Goal: Information Seeking & Learning: Learn about a topic

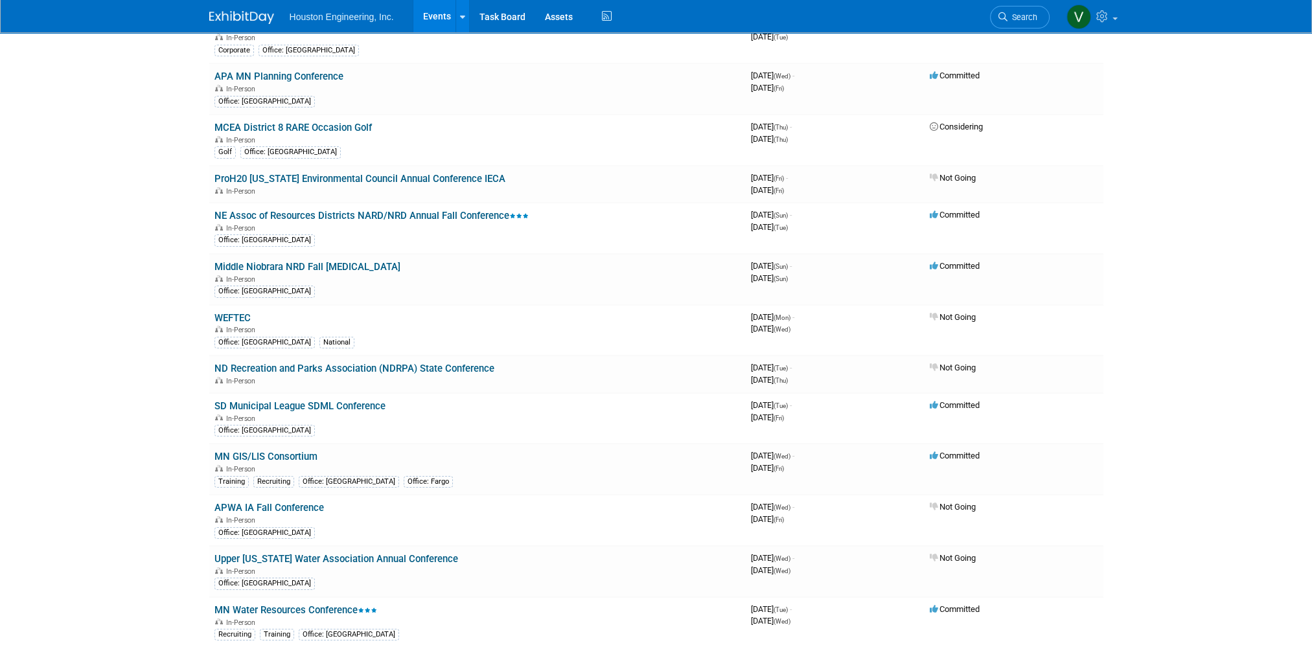
scroll to position [194, 0]
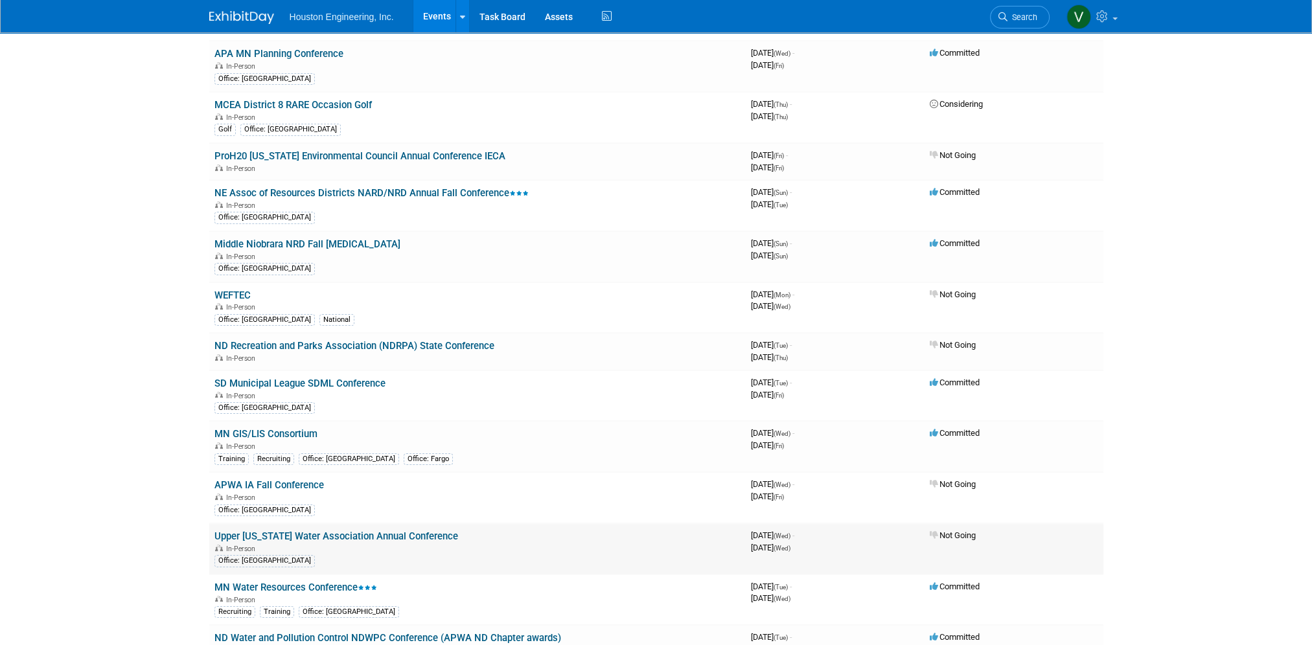
click at [382, 530] on link "Upper [US_STATE] Water Association Annual Conference" at bounding box center [336, 536] width 244 height 12
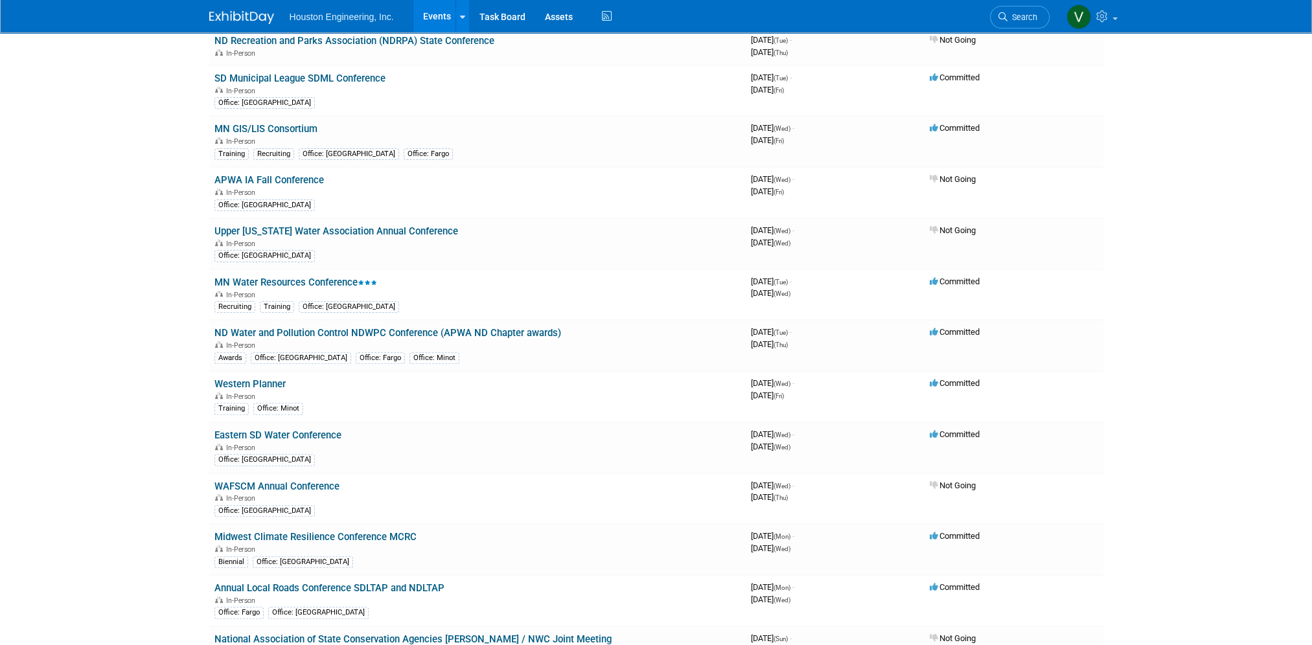
scroll to position [0, 0]
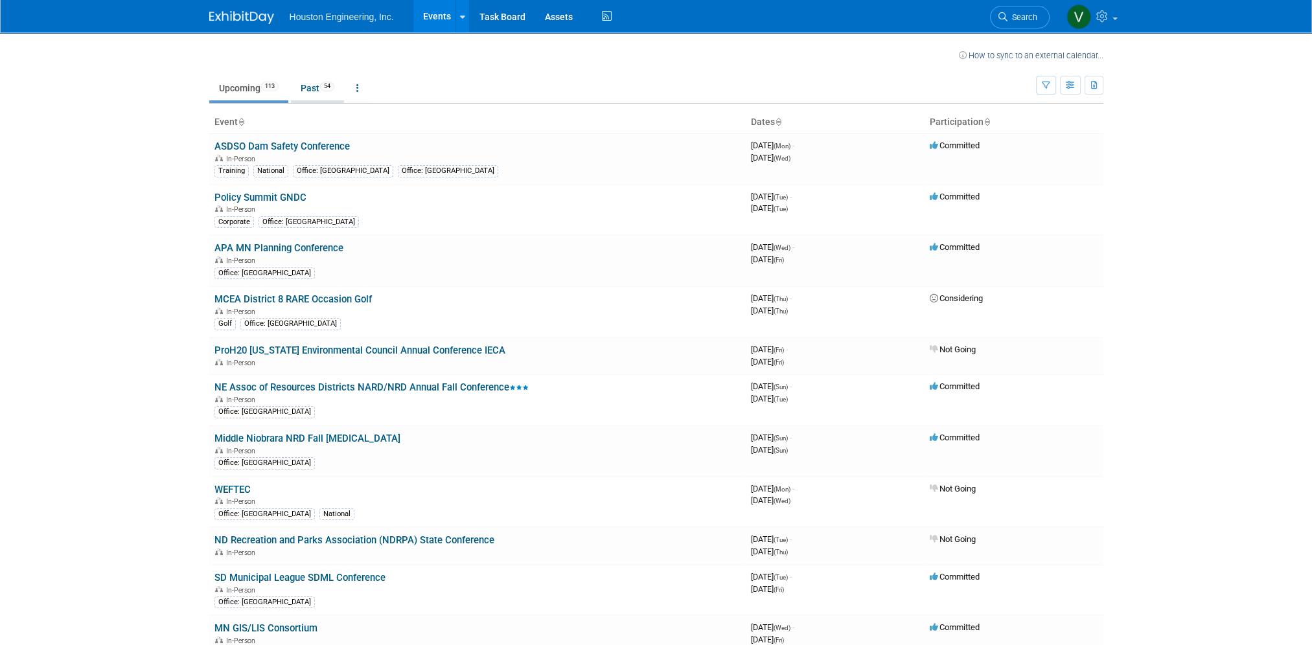
click at [305, 88] on link "Past 54" at bounding box center [317, 88] width 53 height 25
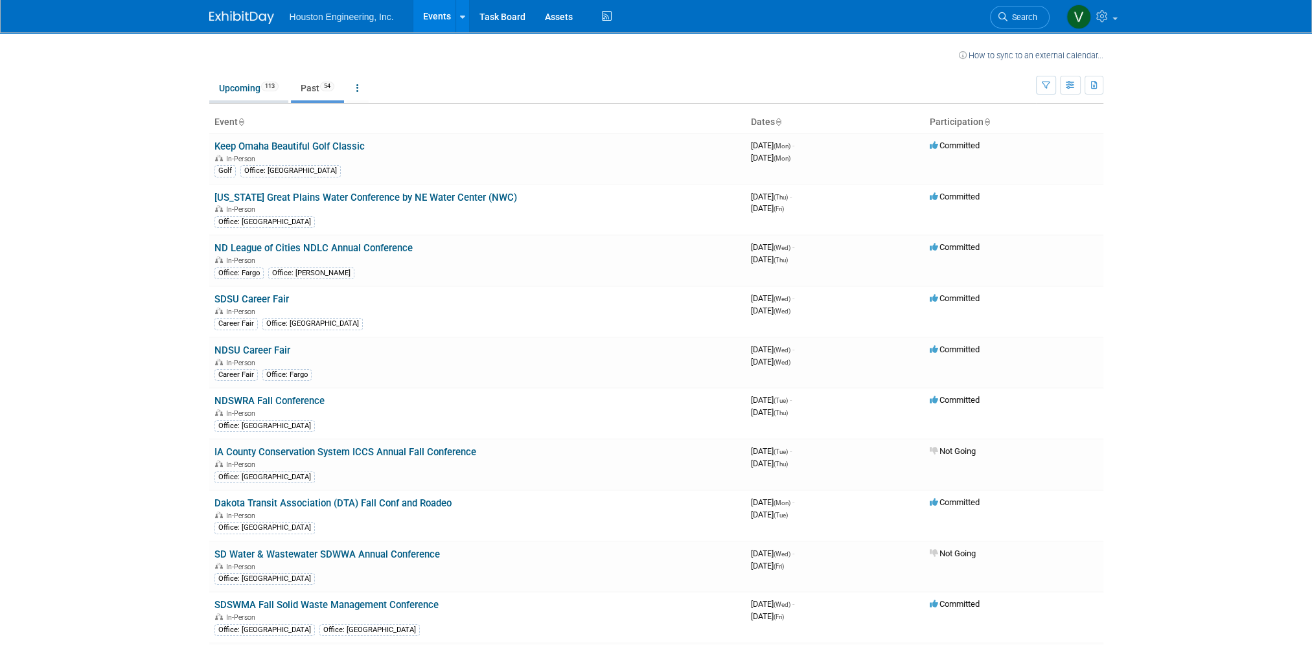
click at [242, 91] on link "Upcoming 113" at bounding box center [248, 88] width 79 height 25
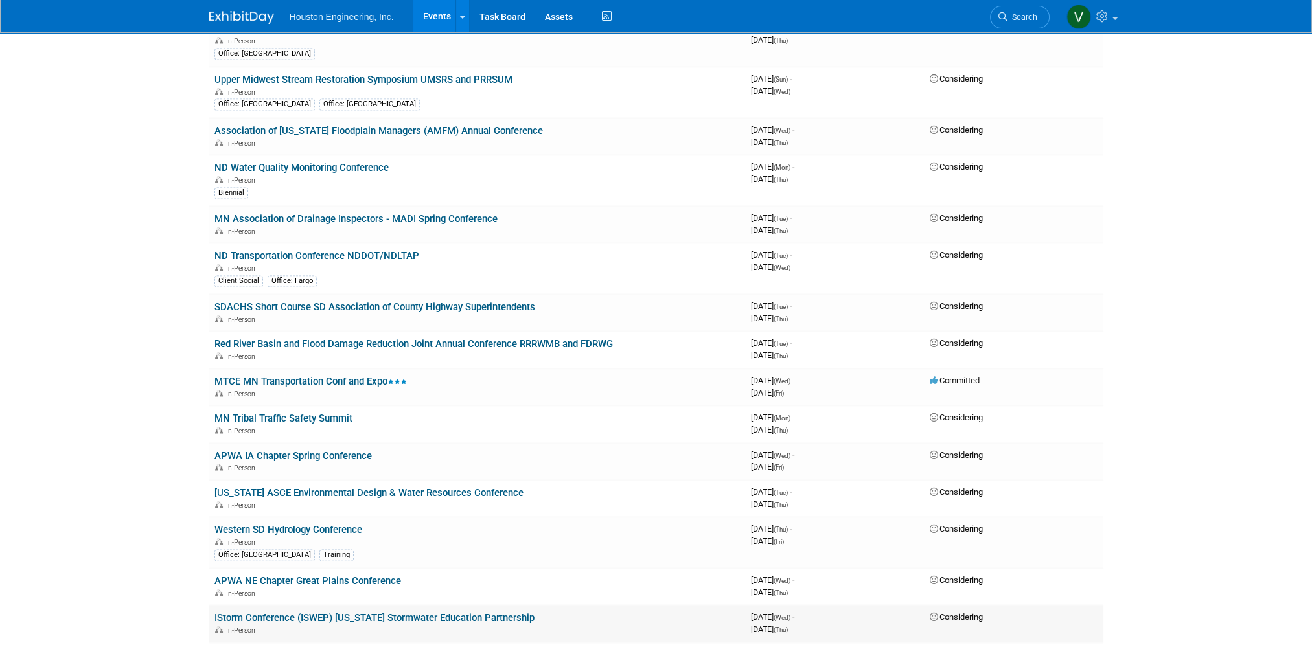
scroll to position [2526, 0]
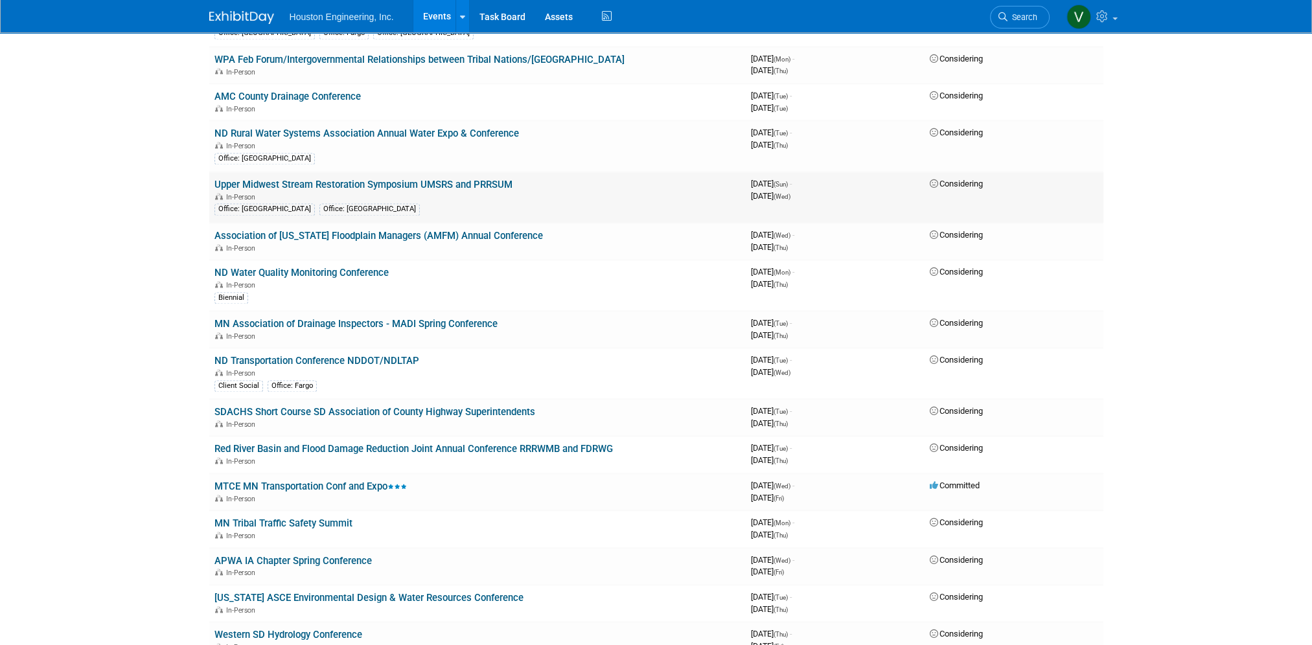
click at [378, 179] on link "Upper Midwest Stream Restoration Symposium UMSRS and PRRSUM" at bounding box center [363, 185] width 298 height 12
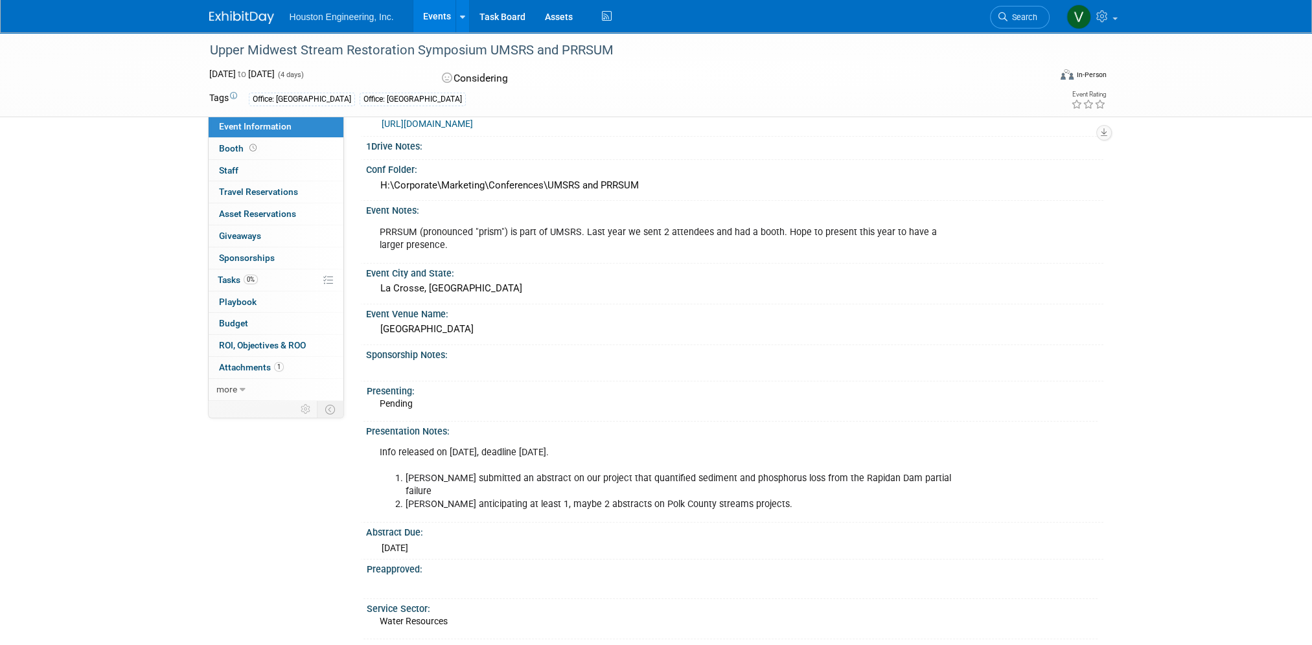
scroll to position [259, 0]
